Goal: Task Accomplishment & Management: Complete application form

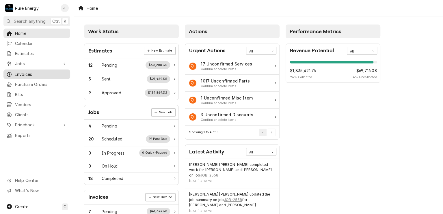
click at [38, 72] on span "Invoices" at bounding box center [41, 74] width 52 height 6
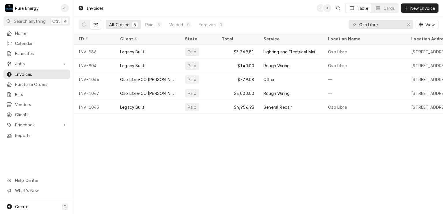
click at [92, 23] on button "Dynamic Content Wrapper" at bounding box center [95, 24] width 11 height 9
click at [95, 25] on icon "Dynamic Content Wrapper" at bounding box center [96, 25] width 4 height 4
click at [83, 25] on icon "Dynamic Content Wrapper" at bounding box center [84, 25] width 4 height 4
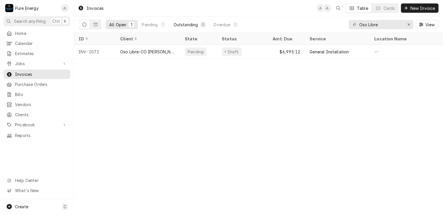
click at [180, 25] on div "Outstanding" at bounding box center [185, 25] width 25 height 6
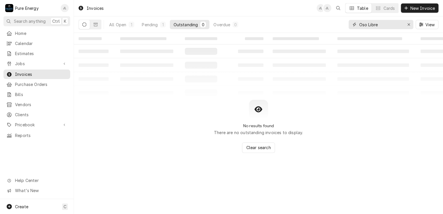
click at [381, 26] on input "Oso Libre" at bounding box center [380, 24] width 43 height 9
type input "O"
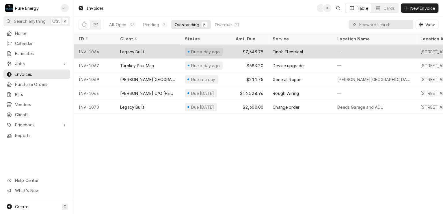
click at [364, 51] on div "—" at bounding box center [374, 52] width 83 height 14
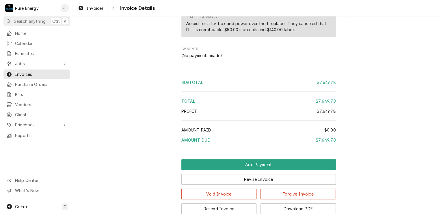
scroll to position [1774, 0]
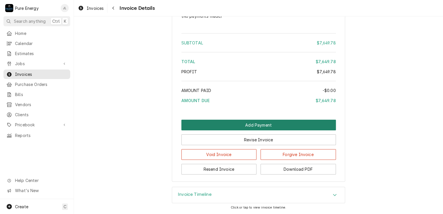
click at [266, 123] on button "Add Payment" at bounding box center [258, 125] width 154 height 11
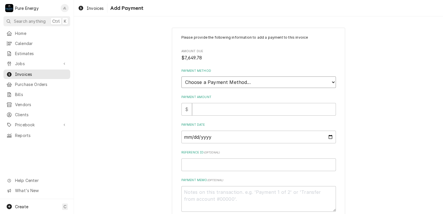
click at [250, 84] on select "Choose a Payment Method... Cash Check Credit/Debit Card ACH/eCheck Other" at bounding box center [258, 83] width 154 height 12
select select "2"
click at [181, 77] on select "Choose a Payment Method... Cash Check Credit/Debit Card ACH/eCheck Other" at bounding box center [258, 83] width 154 height 12
click at [219, 110] on input "Payment Amount" at bounding box center [264, 109] width 144 height 13
type textarea "x"
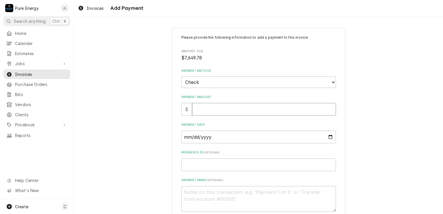
type input "7"
type textarea "x"
type input "76"
type textarea "x"
type input "764"
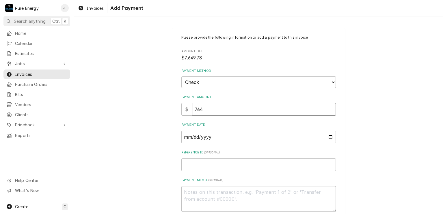
type textarea "x"
type input "7649"
type textarea "x"
type input "7649.7"
type textarea "x"
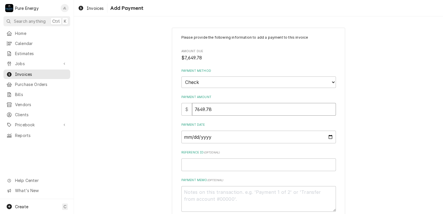
type input "7649.78"
click at [329, 135] on input "Payment Date" at bounding box center [258, 137] width 154 height 13
type textarea "x"
type input "2025-09-02"
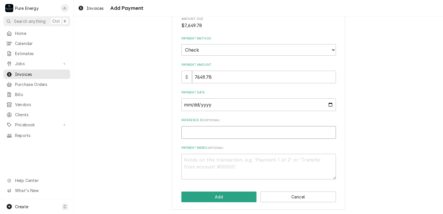
click at [214, 132] on input "Reference ID ( optional )" at bounding box center [258, 132] width 154 height 13
type textarea "x"
type input "8"
type textarea "x"
type input "80"
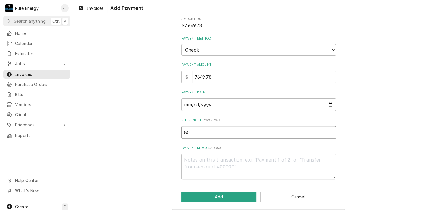
type textarea "x"
type input "802"
type textarea "x"
type input "8028"
click at [208, 194] on button "Add" at bounding box center [218, 197] width 75 height 11
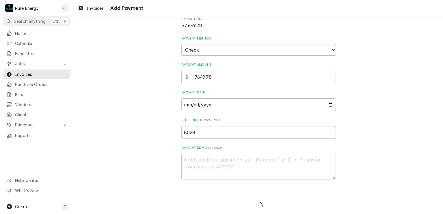
type textarea "x"
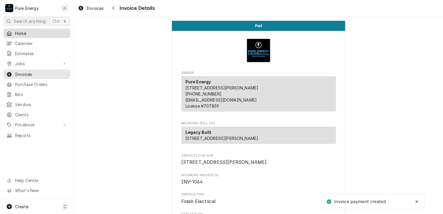
click at [41, 31] on span "Home" at bounding box center [41, 33] width 52 height 6
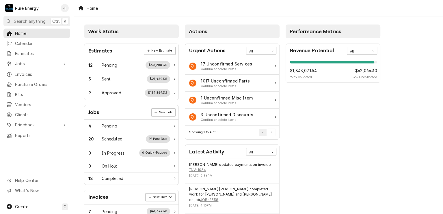
scroll to position [29, 0]
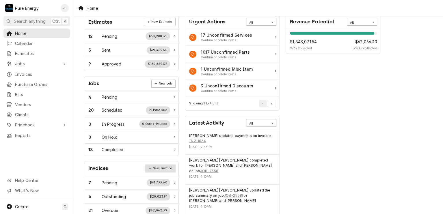
click at [158, 165] on link "New Invoice" at bounding box center [160, 169] width 30 height 8
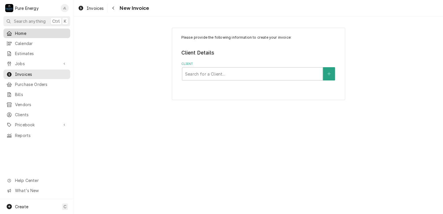
click at [44, 32] on span "Home" at bounding box center [41, 33] width 52 height 6
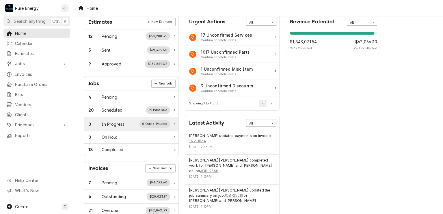
scroll to position [144, 0]
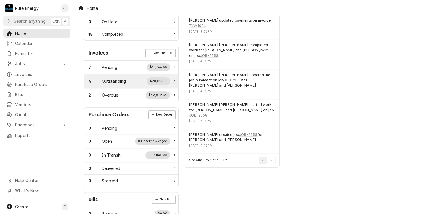
click at [121, 78] on div "Outstanding" at bounding box center [114, 81] width 25 height 6
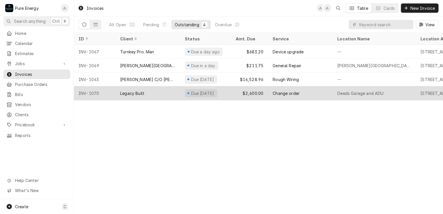
click at [323, 93] on div "Change order" at bounding box center [300, 93] width 65 height 14
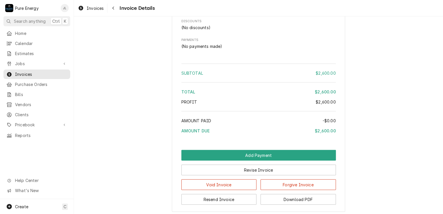
scroll to position [780, 0]
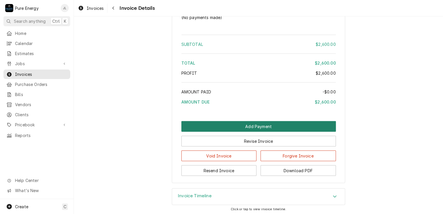
click at [253, 132] on button "Add Payment" at bounding box center [258, 126] width 154 height 11
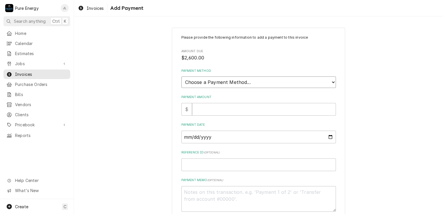
click at [245, 84] on select "Choose a Payment Method... Cash Check Credit/Debit Card ACH/eCheck Other" at bounding box center [258, 83] width 154 height 12
select select "2"
click at [181, 77] on select "Choose a Payment Method... Cash Check Credit/Debit Card ACH/eCheck Other" at bounding box center [258, 83] width 154 height 12
click at [220, 113] on input "Payment Amount" at bounding box center [264, 109] width 144 height 13
type textarea "x"
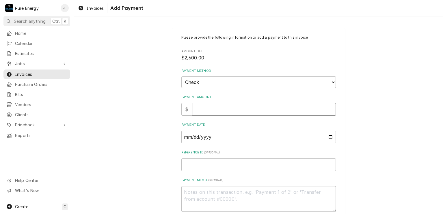
type input "2"
type textarea "x"
type input "26"
type textarea "x"
type input "260"
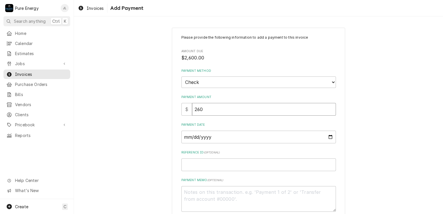
type textarea "x"
type input "2600"
type textarea "x"
type input "2600.0"
type textarea "x"
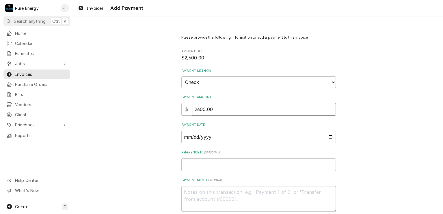
type input "2600.00"
click at [329, 136] on input "Payment Date" at bounding box center [258, 137] width 154 height 13
type textarea "x"
type input "2025-09-02"
click at [191, 167] on input "Reference ID ( optional )" at bounding box center [258, 165] width 154 height 13
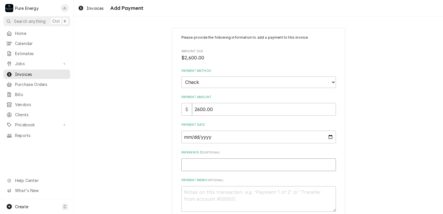
type textarea "x"
type input "8"
type textarea "x"
type input "80"
type textarea "x"
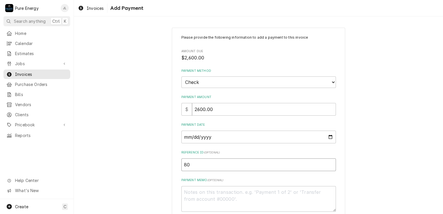
type input "802"
type textarea "x"
type input "8028"
click at [195, 187] on textarea "Payment Memo ( optional )" at bounding box center [258, 199] width 154 height 26
type textarea "x"
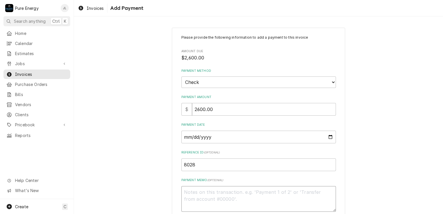
type textarea "P"
type textarea "x"
type textarea "Pa"
type textarea "x"
type textarea "Pay"
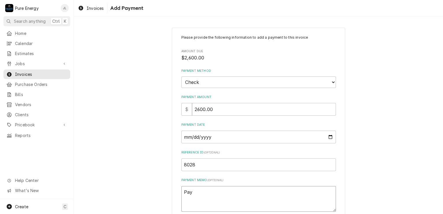
type textarea "x"
type textarea "Payi"
type textarea "x"
type textarea "Payin"
type textarea "x"
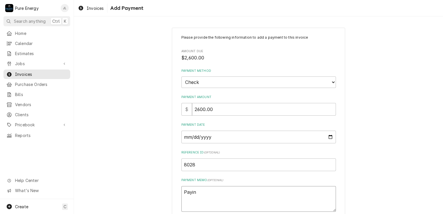
type textarea "Paying"
type textarea "x"
type textarea "Paying"
type textarea "x"
type textarea "Paying t"
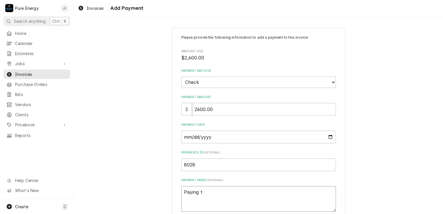
type textarea "x"
type textarea "Paying th"
type textarea "x"
type textarea "Paying thi"
type textarea "x"
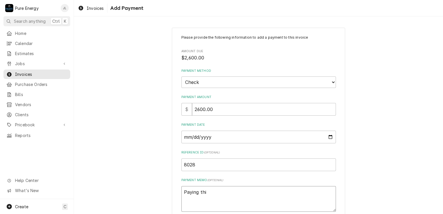
type textarea "Paying this"
type textarea "x"
type textarea "Paying this"
type textarea "x"
type textarea "Paying this an"
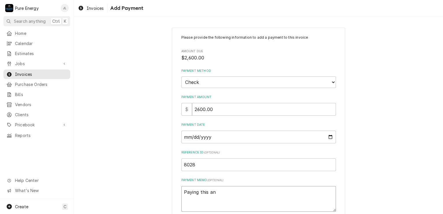
type textarea "x"
type textarea "Paying this and"
type textarea "x"
type textarea "Paying this and"
type textarea "x"
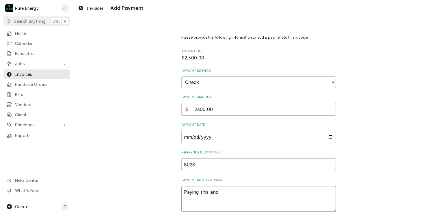
type textarea "Paying this and i"
type textarea "x"
type textarea "Paying this and in"
type textarea "x"
type textarea "Paying this and inv"
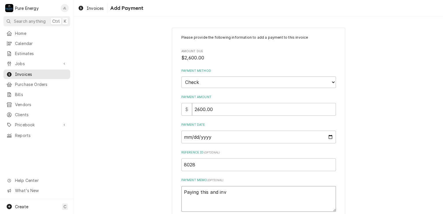
type textarea "x"
type textarea "Paying this and inv"
type textarea "x"
type textarea "Paying this and inv 1"
type textarea "x"
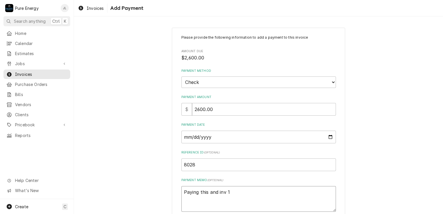
type textarea "Paying this and inv 10"
type textarea "x"
type textarea "Paying this and inv 106"
type textarea "x"
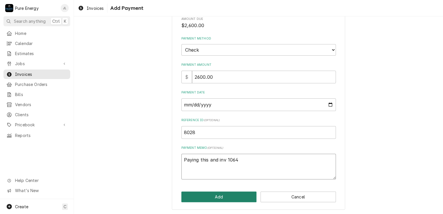
type textarea "Paying this and inv 1064"
click at [226, 198] on button "Add" at bounding box center [218, 197] width 75 height 11
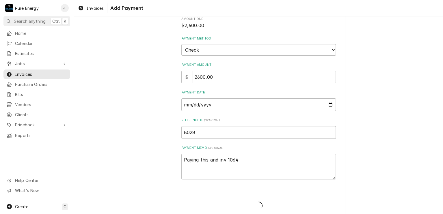
type textarea "x"
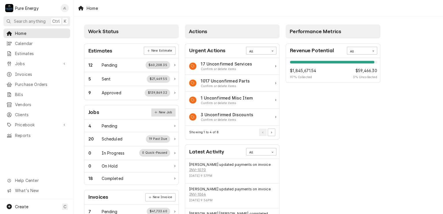
click at [163, 113] on link "New Job" at bounding box center [163, 113] width 24 height 8
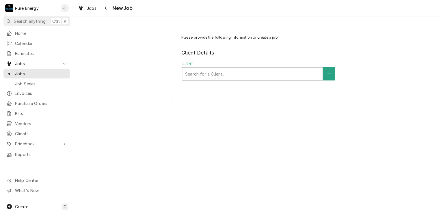
click at [204, 75] on div "Client" at bounding box center [252, 74] width 135 height 10
type input "Legacy"
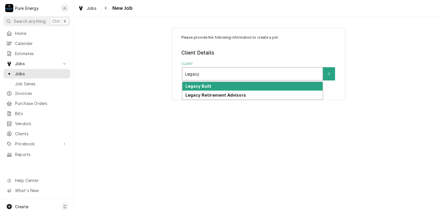
click at [206, 83] on div "Legacy Built" at bounding box center [252, 86] width 140 height 9
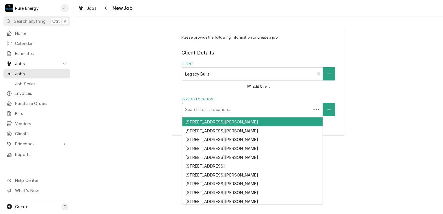
click at [204, 105] on div "Service Location" at bounding box center [246, 110] width 123 height 10
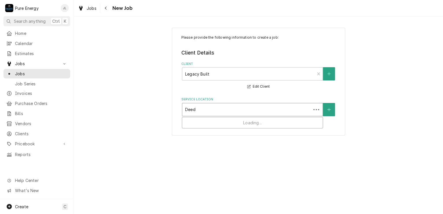
type input "Deeds"
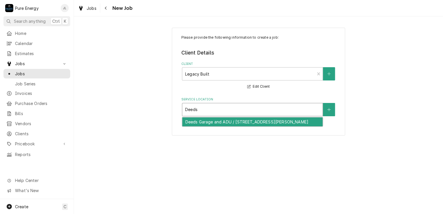
click at [252, 119] on div "Deeds Garage and ADU / 7880 Webster Rd, Creston, CA 93432" at bounding box center [252, 122] width 140 height 9
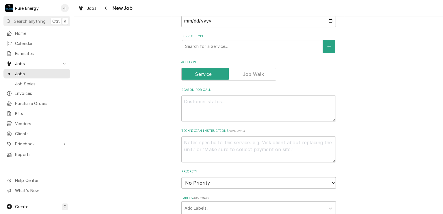
scroll to position [87, 0]
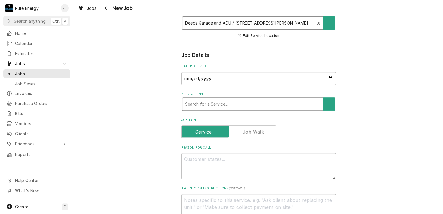
click at [215, 104] on div "Service Type" at bounding box center [252, 104] width 135 height 10
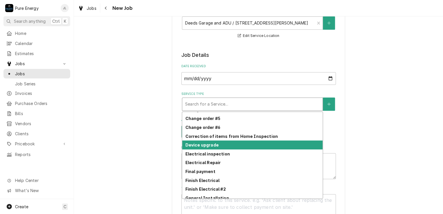
scroll to position [159, 0]
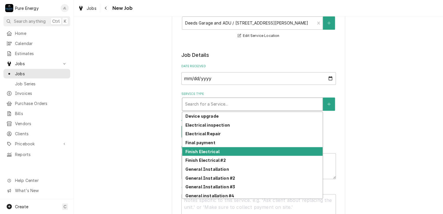
click at [219, 151] on div "Finish Electrical" at bounding box center [252, 151] width 140 height 9
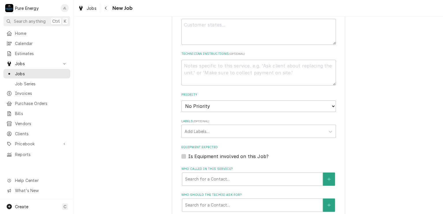
scroll to position [173, 0]
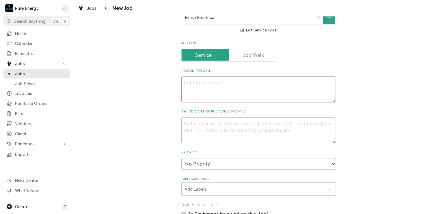
click at [200, 88] on textarea "Reason For Call" at bounding box center [258, 90] width 154 height 26
type textarea "x"
type textarea "I"
type textarea "x"
type textarea "I"
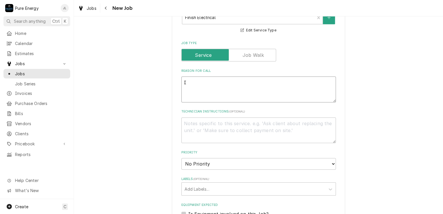
type textarea "x"
type textarea "I wo"
type textarea "x"
type textarea "I wou"
type textarea "x"
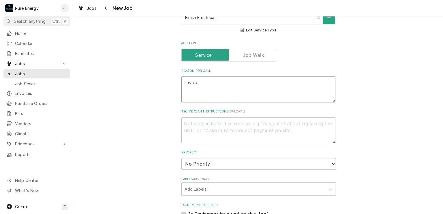
type textarea "I woul"
type textarea "x"
type textarea "I wou"
type textarea "x"
type textarea "I wo"
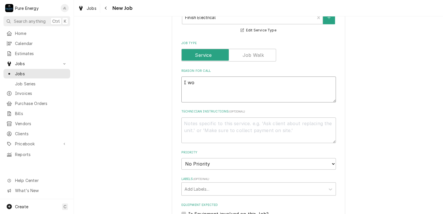
type textarea "x"
type textarea "I w"
type textarea "x"
type textarea "I"
type textarea "x"
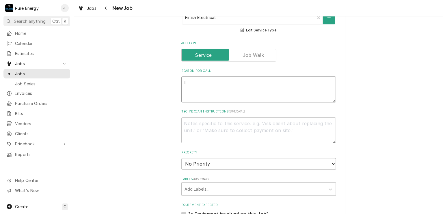
type textarea "I"
type textarea "x"
type textarea "A"
type textarea "x"
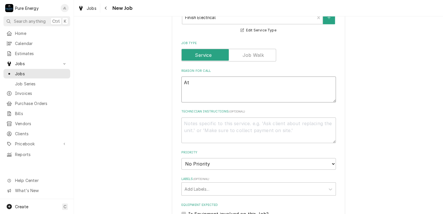
type textarea "At"
type textarea "x"
type textarea "At t"
type textarea "x"
type textarea "At th"
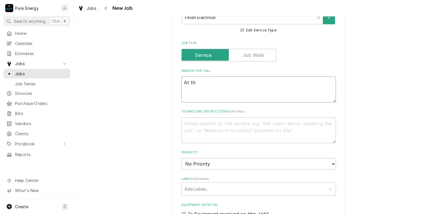
type textarea "x"
type textarea "At the"
type textarea "x"
type textarea "At the"
type textarea "x"
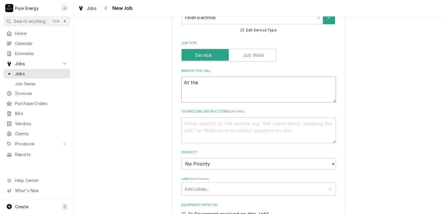
type textarea "At the m"
type textarea "x"
type textarea "At the mai"
type textarea "x"
type textarea "At the main"
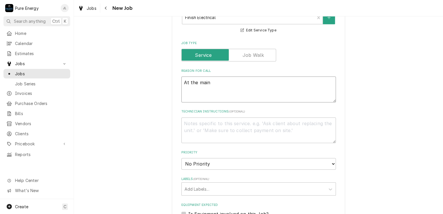
type textarea "x"
type textarea "At the main"
type textarea "x"
type textarea "At the main p"
type textarea "x"
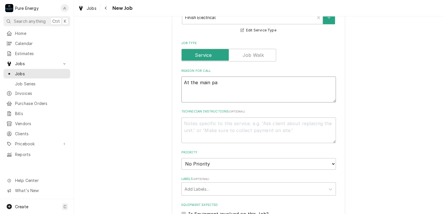
type textarea "At the main pan"
type textarea "x"
type textarea "At the main pane"
type textarea "x"
type textarea "At the main panel"
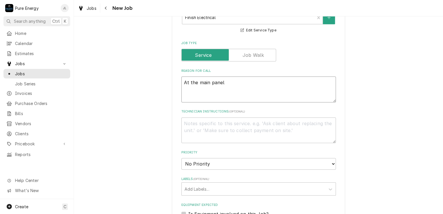
type textarea "x"
type textarea "At the main panel"
type textarea "x"
type textarea "At the main panel o"
type textarea "x"
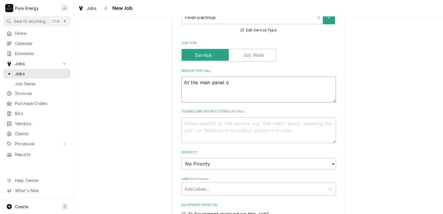
type textarea "At the main panel on"
type textarea "x"
type textarea "At the main panel on"
type textarea "x"
type textarea "At the main panel on b"
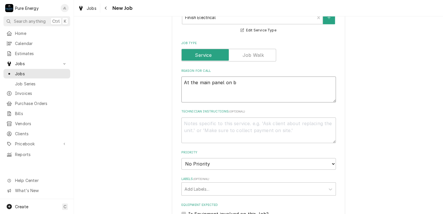
type textarea "x"
type textarea "At the main panel on ba"
type textarea "x"
type textarea "At the main panel on bak"
type textarea "x"
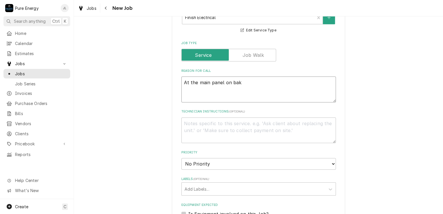
type textarea "At the main panel on ba"
type textarea "x"
type textarea "At the main panel on bac"
type textarea "x"
type textarea "At the main panel on back"
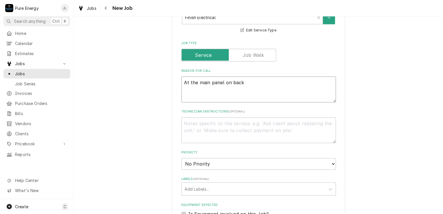
type textarea "x"
type textarea "At the main panel on back"
type textarea "x"
type textarea "At the main panel on back b"
type textarea "x"
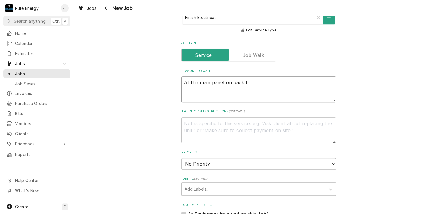
type textarea "At the main panel on back bo"
type textarea "x"
type textarea "At the main panel on back boar"
type textarea "x"
type textarea "At the main panel on back board"
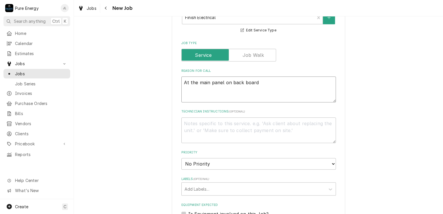
type textarea "x"
type textarea "At the main panel on back board"
type textarea "x"
type textarea "At the main panel on back board"
type textarea "x"
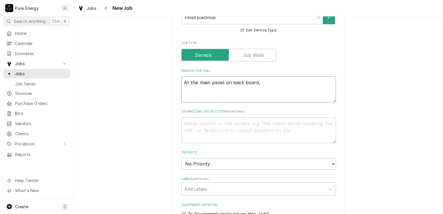
type textarea "At the main panel on back board,"
type textarea "x"
type textarea "At the main panel on back board, l"
type textarea "x"
type textarea "At the main panel on back board, le"
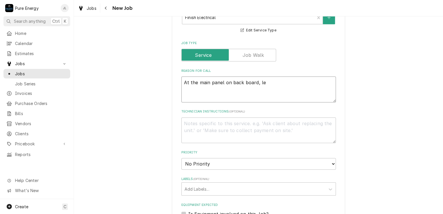
type textarea "x"
type textarea "At the main panel on back board, let"
type textarea "x"
type textarea "At the main panel on back board, lets"
type textarea "x"
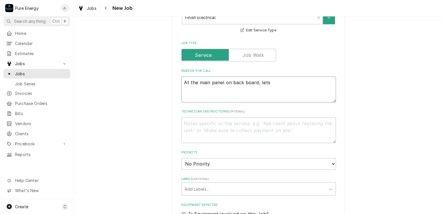
type textarea "At the main panel on back board, lets l"
type textarea "x"
type textarea "At the main panel on back board, lets la"
type textarea "x"
type textarea "At the main panel on back board, lets lan"
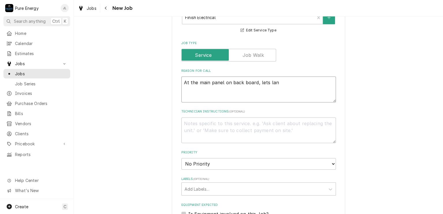
type textarea "x"
type textarea "At the main panel on back board, lets land"
type textarea "x"
type textarea "At the main panel on back board, lets land"
type textarea "x"
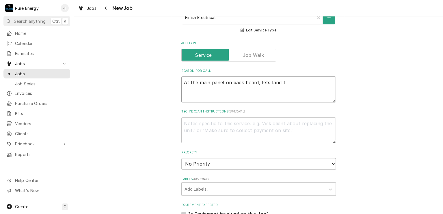
type textarea "At the main panel on back board, lets land th"
type textarea "x"
type textarea "At the main panel on back board, lets land the"
type textarea "x"
type textarea "At the main panel on back board, lets land the"
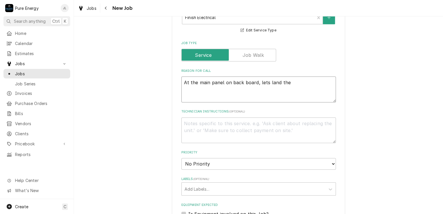
type textarea "x"
type textarea "At the main panel on back board, lets land the w"
type textarea "x"
type textarea "At the main panel on back board, lets land the wi"
type textarea "x"
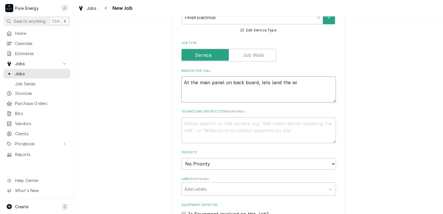
type textarea "At the main panel on back board, lets land the wir"
type textarea "x"
type textarea "At the main panel on back board, lets land the wire"
type textarea "x"
type textarea "At the main panel on back board, lets land the wir"
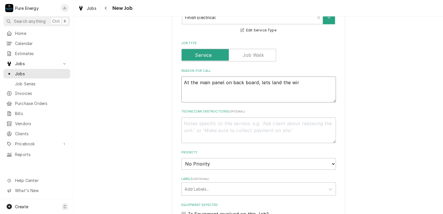
type textarea "x"
type textarea "At the main panel on back board, lets land the wiri"
type textarea "x"
type textarea "At the main panel on back board, lets land the wir"
type textarea "x"
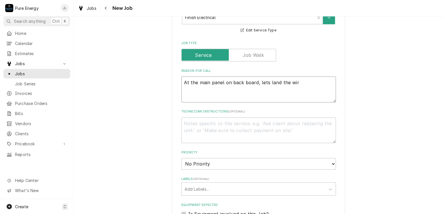
type textarea "At the main panel on back board, lets land the wire"
type textarea "x"
type textarea "At the main panel on back board, lets land the wirer"
type textarea "x"
type textarea "At the main panel on back board, lets land the wire"
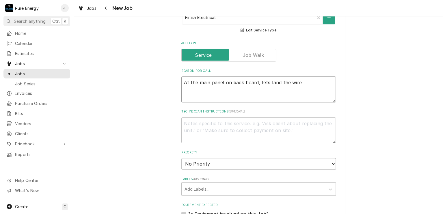
type textarea "x"
type textarea "At the main panel on back board, lets land the wires"
type textarea "x"
type textarea "At the main panel on back board, lets land the wires."
type textarea "x"
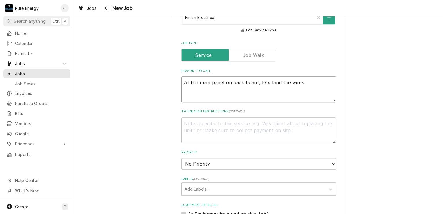
type textarea "At the main panel on back board, lets land the wires."
type textarea "x"
type textarea "At the main panel on back board, lets land the wires. Th"
type textarea "x"
type textarea "At the main panel on back board, lets land the wires. The"
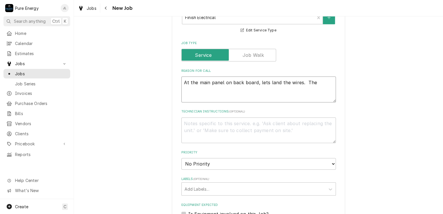
type textarea "x"
type textarea "At the main panel on back board, lets land the wires. The"
type textarea "x"
type textarea "At the main panel on back board, lets land the wires. The o"
type textarea "x"
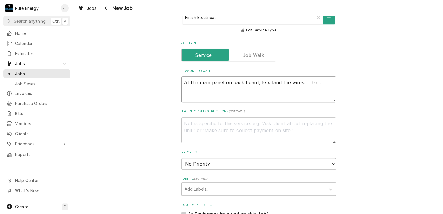
type textarea "At the main panel on back board, lets land the wires. The ou"
type textarea "x"
type textarea "At the main panel on back board, lets land the wires. The out"
type textarea "x"
type textarea "At the main panel on back board, lets land the wires. The outgo"
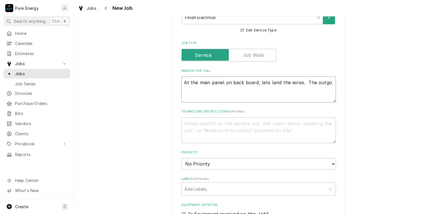
type textarea "x"
type textarea "At the main panel on back board, lets land the wires. The outgoi"
type textarea "x"
type textarea "At the main panel on back board, lets land the wires. The outgoin"
type textarea "x"
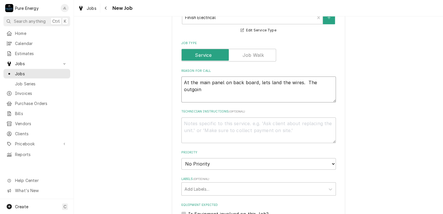
type textarea "At the main panel on back board, lets land the wires. The outgoing"
type textarea "x"
type textarea "At the main panel on back board, lets land the wires. The outgoing"
type textarea "x"
type textarea "At the main panel on back board, lets land the wires. The outgoing p"
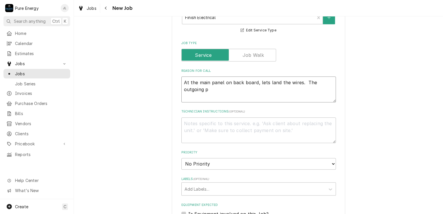
type textarea "x"
type textarea "At the main panel on back board, lets land the wires. The outgoing po"
type textarea "x"
type textarea "At the main panel on back board, lets land the wires. The outgoing pow"
type textarea "x"
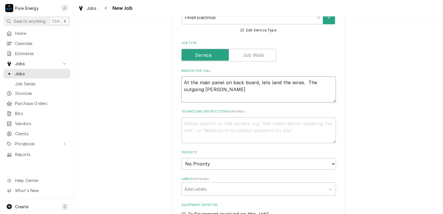
type textarea "At the main panel on back board, lets land the wires. The outgoing power"
type textarea "x"
type textarea "At the main panel on back board, lets land the wires. The outgoing power"
type textarea "x"
type textarea "At the main panel on back board, lets land the wires. The outgoing power to"
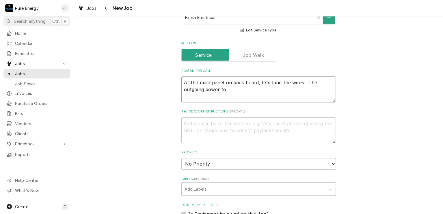
type textarea "x"
type textarea "At the main panel on back board, lets land the wires. The outgoing power to"
type textarea "x"
type textarea "At the main panel on back board, lets land the wires. The outgoing power to h"
type textarea "x"
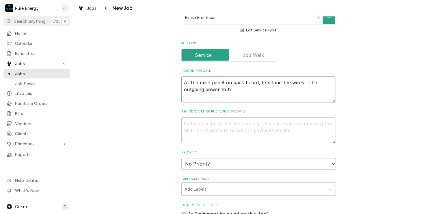
type textarea "At the main panel on back board, lets land the wires. The outgoing power to ho"
type textarea "x"
type textarea "At the main panel on back board, lets land the wires. The outgoing power to hou"
type textarea "x"
type textarea "At the main panel on back board, lets land the wires. The outgoing power to hous"
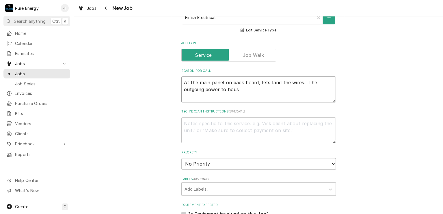
type textarea "x"
type textarea "At the main panel on back board, lets land the wires. The outgoing power to hou…"
type textarea "x"
type textarea "At the main panel on back board, lets land the wires. The outgoing power to hou…"
type textarea "x"
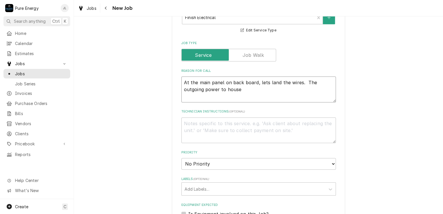
type textarea "At the main panel on back board, lets land the wires. The outgoing power to hou…"
type textarea "x"
type textarea "At the main panel on back board, lets land the wires. The outgoing power to hou…"
type textarea "x"
type textarea "At the main panel on back board, lets land the wires. The outgoing power to hou…"
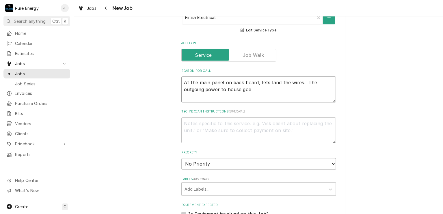
type textarea "x"
type textarea "At the main panel on back board, lets land the wires. The outgoing power to hou…"
type textarea "x"
type textarea "At the main panel on back board, lets land the wires. The outgoing power to hou…"
type textarea "x"
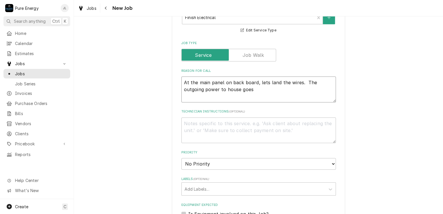
type textarea "At the main panel on back board, lets land the wires. The outgoing power to hou…"
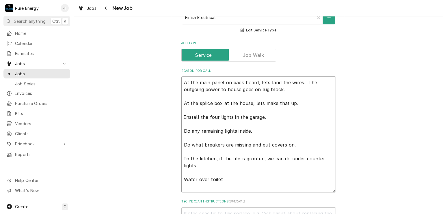
click at [205, 164] on textarea "At the main panel on back board, lets land the wires. The outgoing power to hou…" at bounding box center [258, 135] width 154 height 116
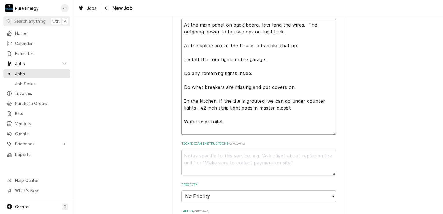
scroll to position [260, 0]
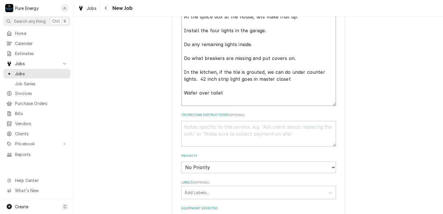
click at [238, 95] on textarea "At the main panel on back board, lets land the wires. The outgoing power to hou…" at bounding box center [258, 48] width 154 height 116
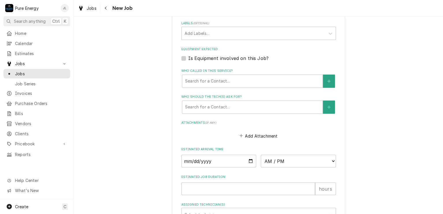
scroll to position [520, 0]
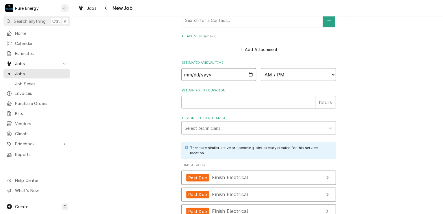
click at [249, 73] on input "Date" at bounding box center [218, 74] width 75 height 13
click at [331, 71] on select "AM / PM 6:00 AM 6:15 AM 6:30 AM 6:45 AM 7:00 AM 7:15 AM 7:30 AM 7:45 AM 8:00 AM…" at bounding box center [298, 74] width 75 height 13
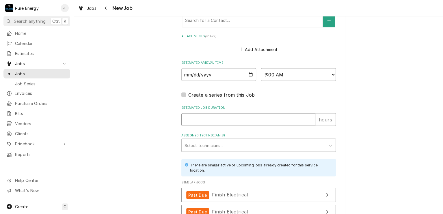
click at [211, 118] on input "Estimated Job Duration" at bounding box center [248, 119] width 134 height 13
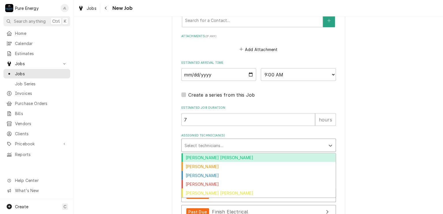
click at [213, 148] on div "Assigned Technician(s)" at bounding box center [254, 145] width 138 height 10
click at [214, 159] on div "Albert Hernandez Soto" at bounding box center [259, 157] width 154 height 9
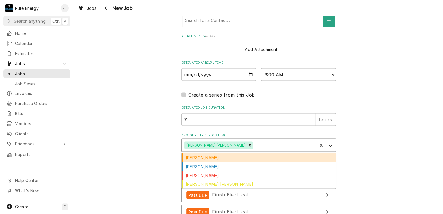
click at [330, 143] on icon "Assigned Technician(s)" at bounding box center [330, 146] width 6 height 6
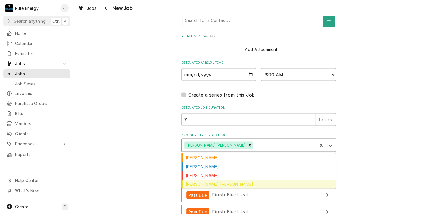
click at [286, 180] on div "Rodolfo Hernandez Lorenzo" at bounding box center [259, 184] width 154 height 9
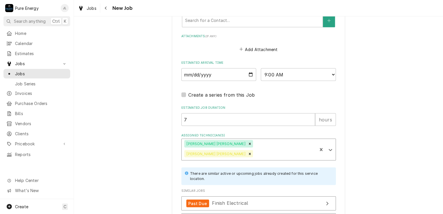
scroll to position [604, 0]
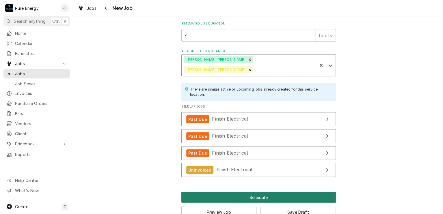
click at [239, 192] on button "Schedule" at bounding box center [258, 197] width 154 height 11
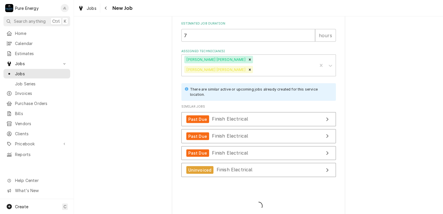
scroll to position [599, 0]
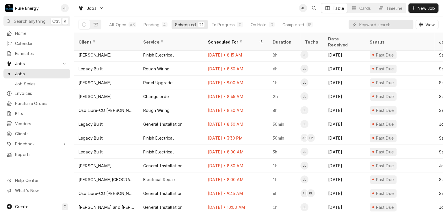
scroll to position [38, 0]
